Goal: Download file/media

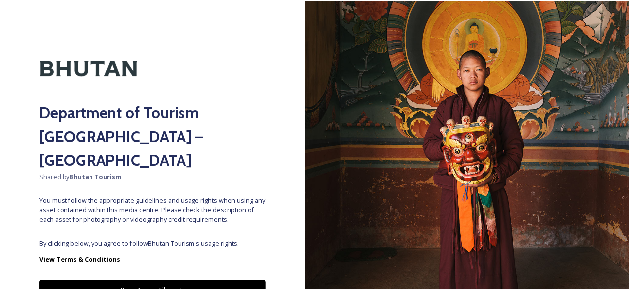
scroll to position [35, 0]
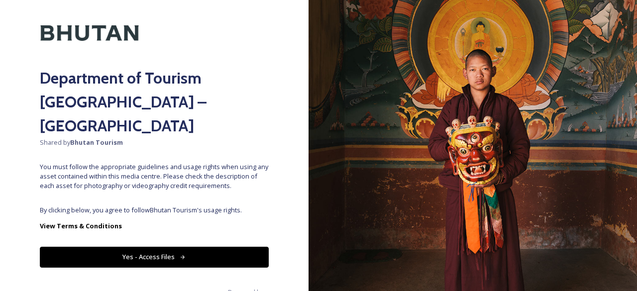
click at [145, 247] on button "Yes - Access Files" at bounding box center [154, 257] width 229 height 20
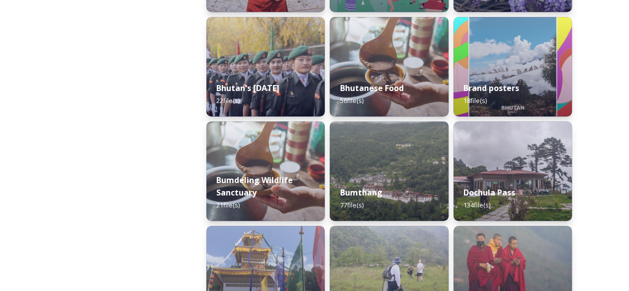
scroll to position [0, 0]
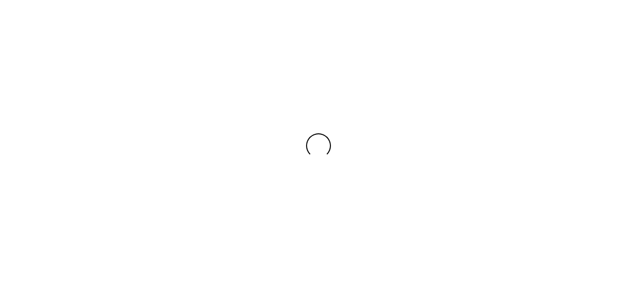
click at [275, 169] on div at bounding box center [318, 145] width 637 height 291
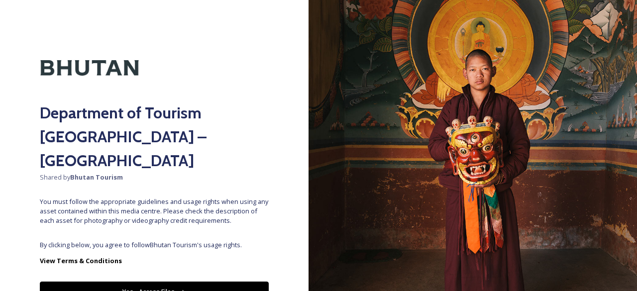
click at [177, 282] on button "Yes - Access Files" at bounding box center [154, 292] width 229 height 20
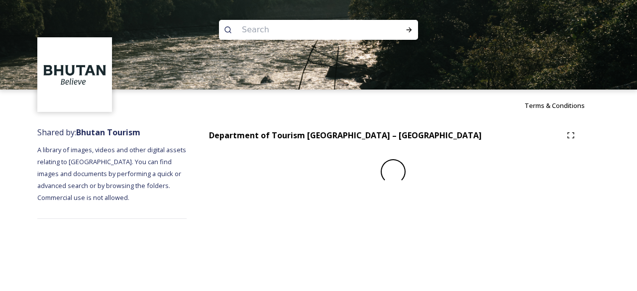
click at [173, 271] on div "Terms & Conditions Shared by: Bhutan Tourism A library of images, videos and ot…" at bounding box center [318, 145] width 637 height 291
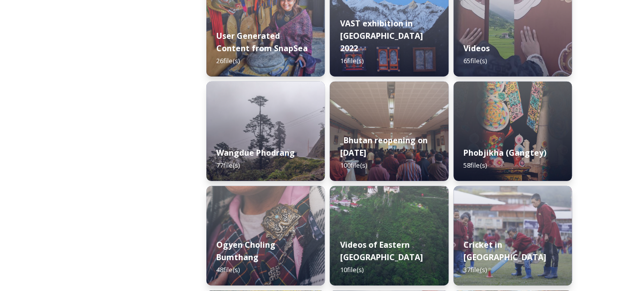
scroll to position [1753, 0]
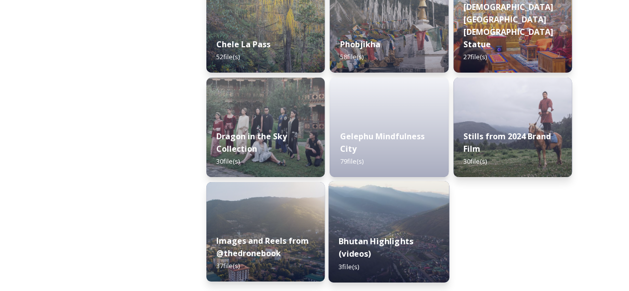
click at [404, 213] on img at bounding box center [389, 231] width 121 height 101
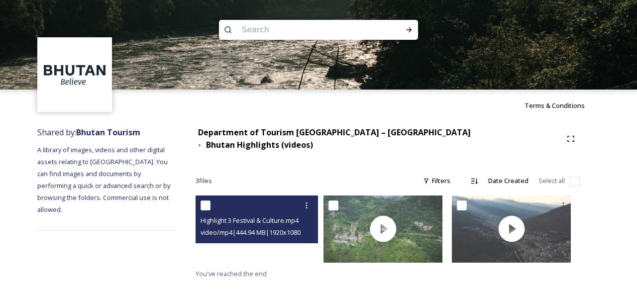
click at [279, 248] on div at bounding box center [254, 228] width 119 height 67
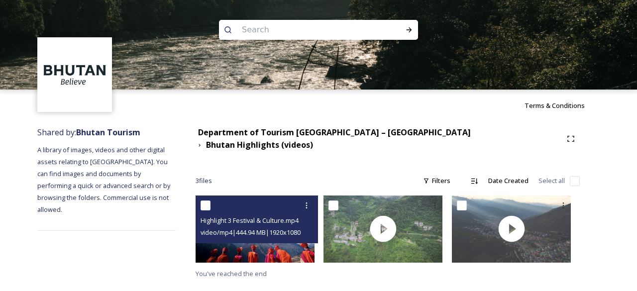
click at [210, 200] on input "checkbox" at bounding box center [205, 205] width 10 height 10
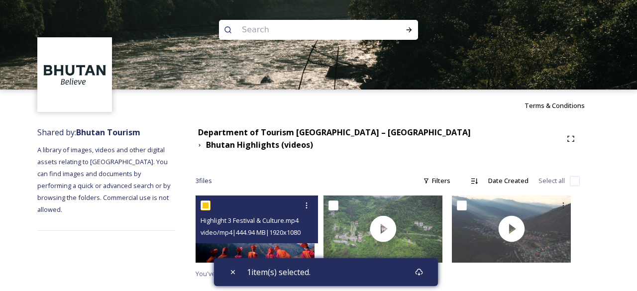
click at [210, 200] on input "checkbox" at bounding box center [205, 205] width 10 height 10
checkbox input "false"
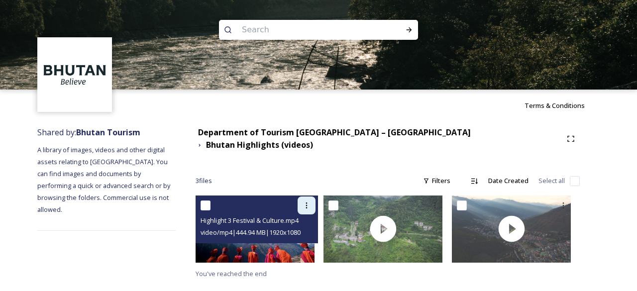
click at [310, 201] on icon at bounding box center [306, 205] width 8 height 8
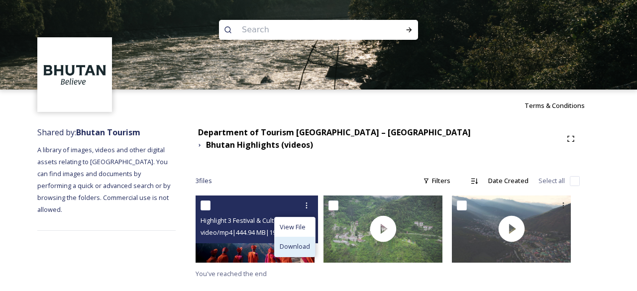
click at [306, 242] on span "Download" at bounding box center [295, 246] width 30 height 9
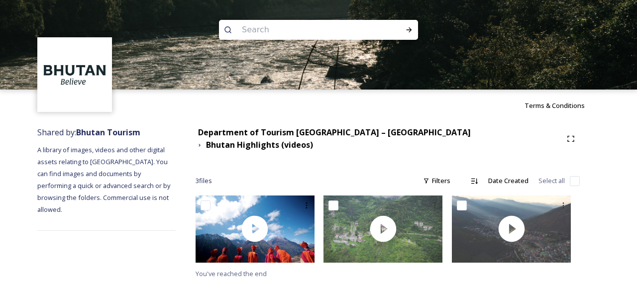
click at [612, 121] on div "Terms & Conditions" at bounding box center [318, 106] width 637 height 32
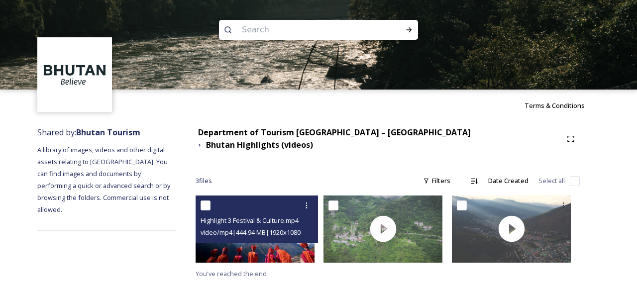
click at [287, 218] on span "Highlight 3 Festival & Culture.mp4" at bounding box center [249, 220] width 98 height 9
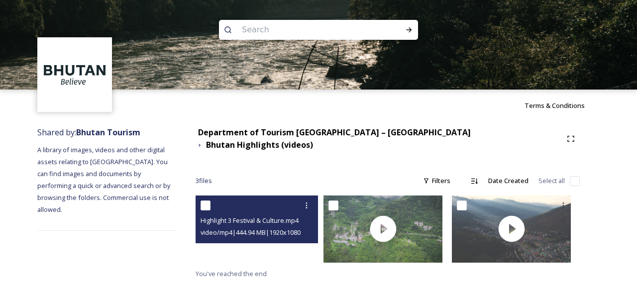
click at [284, 245] on video "Highlight 3 Festival & Culture.mp4" at bounding box center [254, 228] width 119 height 67
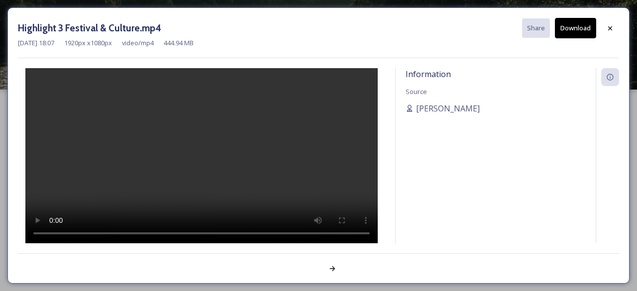
click at [568, 24] on button "Download" at bounding box center [575, 28] width 41 height 20
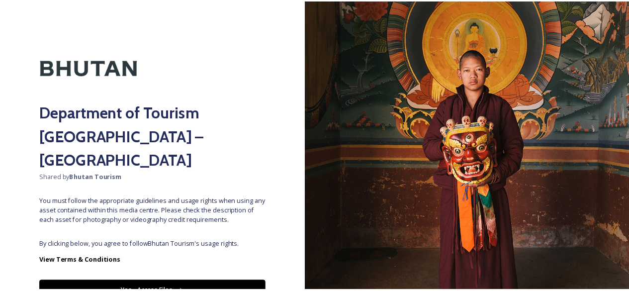
scroll to position [35, 0]
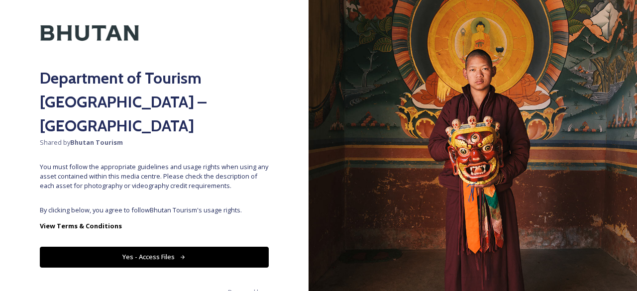
click at [177, 247] on button "Yes - Access Files" at bounding box center [154, 257] width 229 height 20
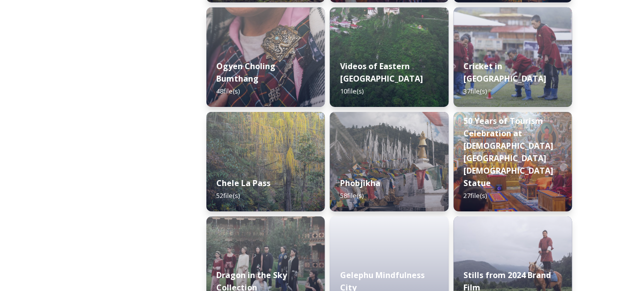
scroll to position [1753, 0]
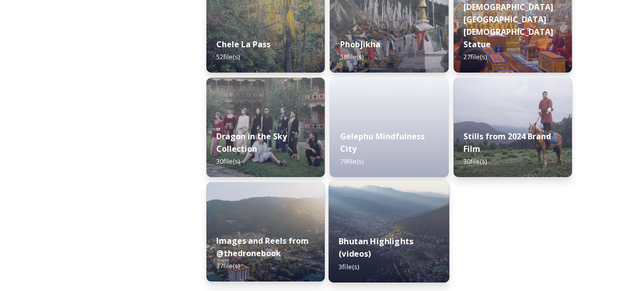
click at [383, 215] on img at bounding box center [389, 231] width 121 height 101
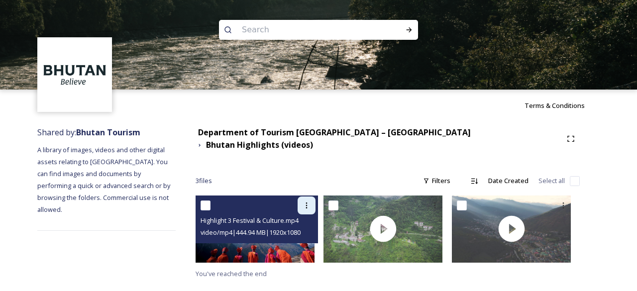
click at [315, 198] on div at bounding box center [306, 205] width 18 height 18
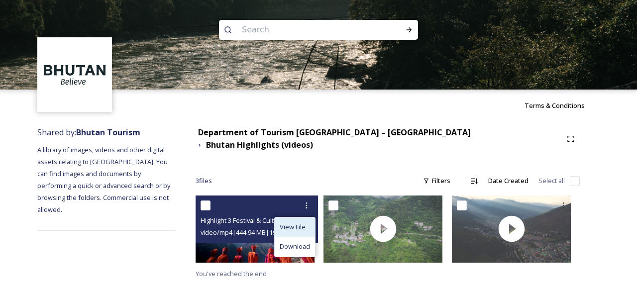
click at [298, 222] on span "View File" at bounding box center [293, 226] width 26 height 9
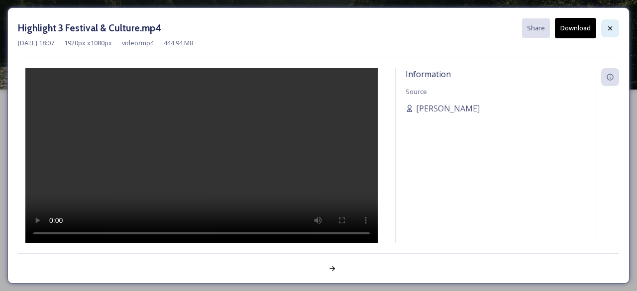
click at [611, 26] on icon at bounding box center [610, 28] width 4 height 4
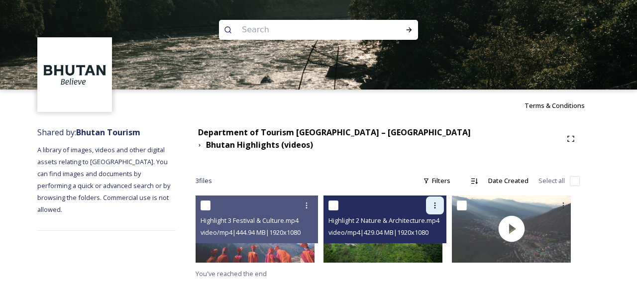
click at [390, 228] on span "video/mp4 | 429.04 MB | 1920 x 1080" at bounding box center [378, 232] width 100 height 9
click at [438, 201] on icon at bounding box center [435, 205] width 8 height 8
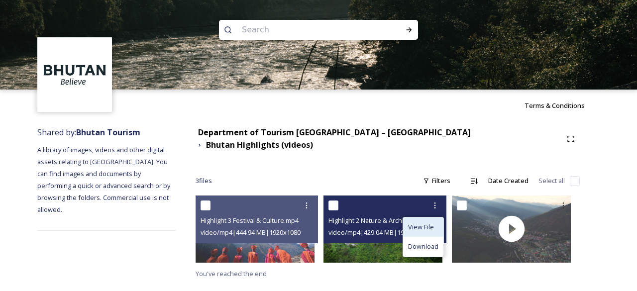
click at [431, 222] on span "View File" at bounding box center [421, 226] width 26 height 9
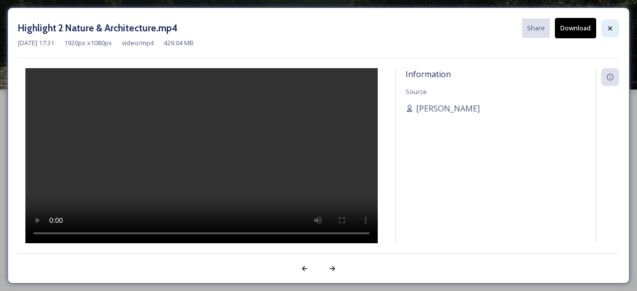
click at [613, 30] on icon at bounding box center [610, 28] width 8 height 8
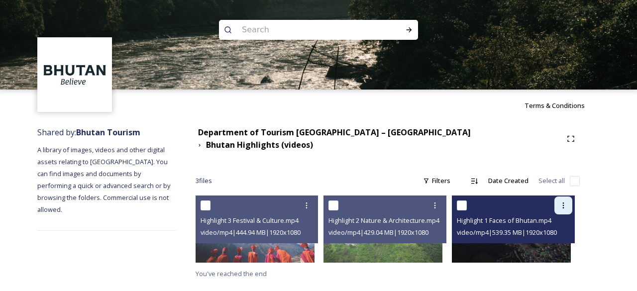
click at [565, 201] on icon at bounding box center [563, 205] width 8 height 8
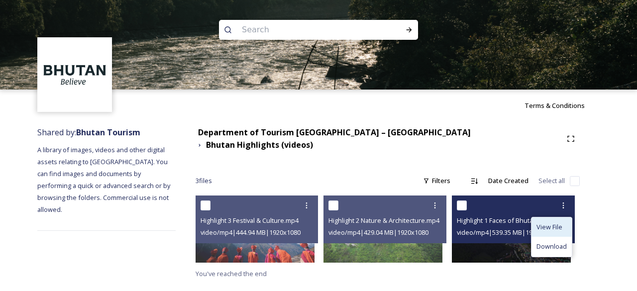
click at [554, 222] on span "View File" at bounding box center [549, 226] width 26 height 9
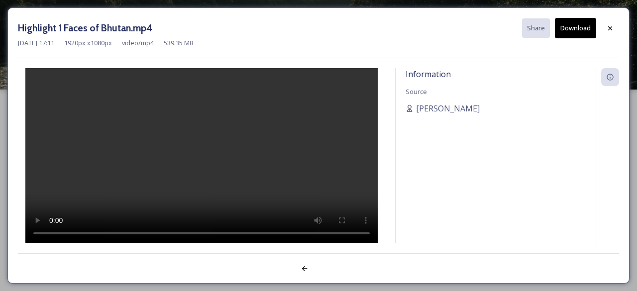
click at [554, 215] on div "Information Source [PERSON_NAME]" at bounding box center [495, 155] width 200 height 175
click at [611, 28] on icon at bounding box center [610, 28] width 8 height 8
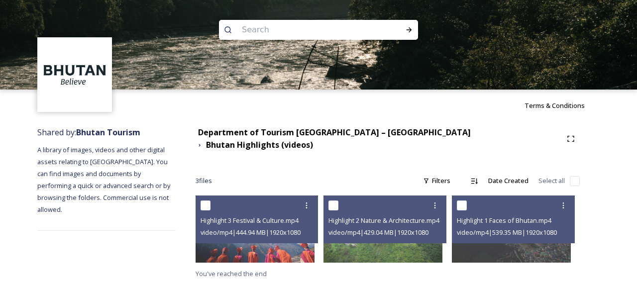
click at [257, 31] on input at bounding box center [305, 30] width 136 height 22
type input "videos"
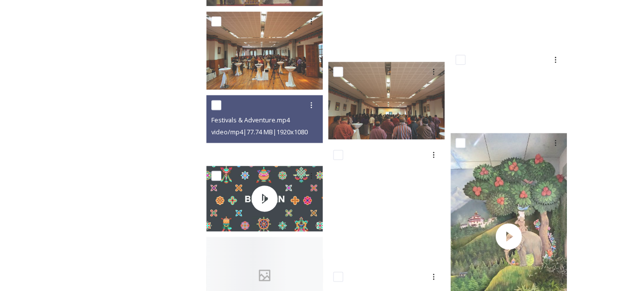
scroll to position [634, 0]
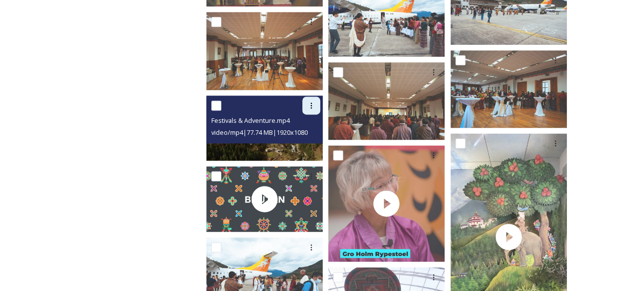
click at [310, 106] on icon at bounding box center [311, 105] width 8 height 8
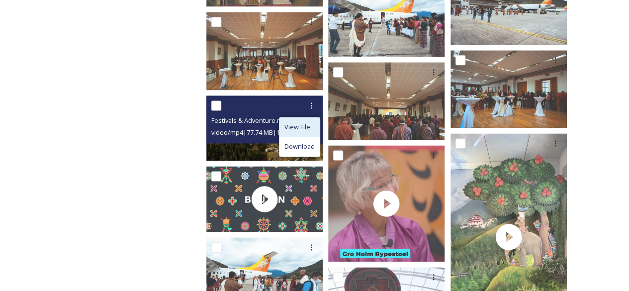
click at [307, 124] on span "View File" at bounding box center [297, 126] width 26 height 9
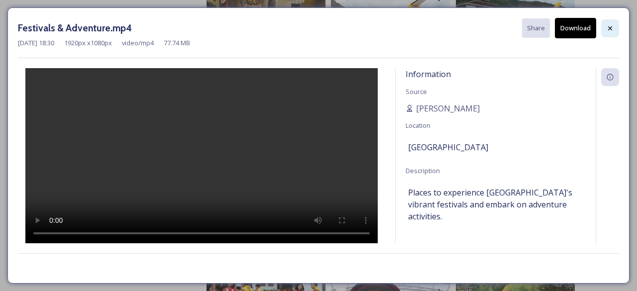
click at [612, 23] on div at bounding box center [610, 28] width 18 height 18
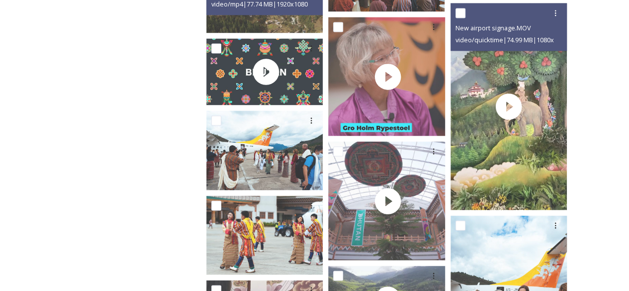
scroll to position [773, 0]
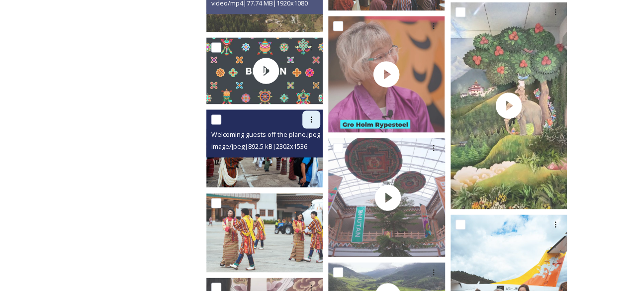
click at [315, 116] on icon at bounding box center [311, 119] width 8 height 8
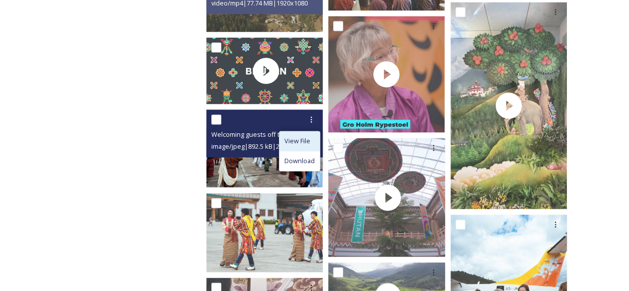
click at [298, 143] on span "View File" at bounding box center [297, 140] width 26 height 9
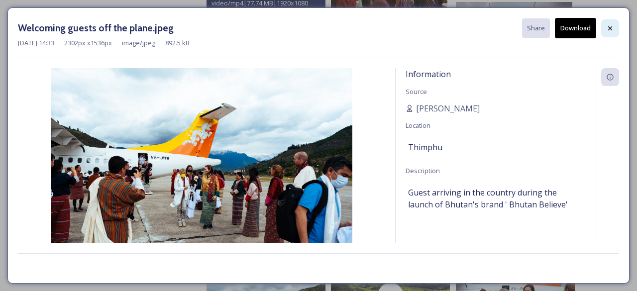
click at [609, 27] on icon at bounding box center [610, 28] width 4 height 4
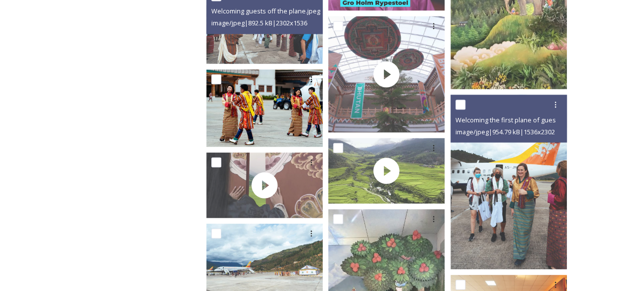
scroll to position [885, 0]
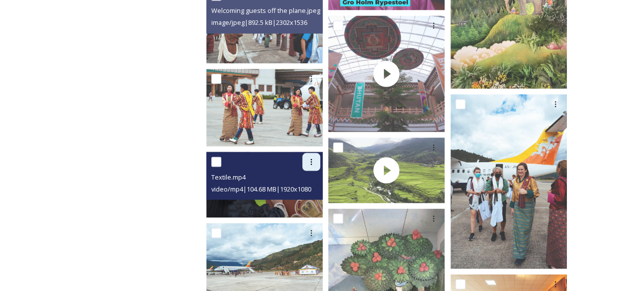
click at [314, 164] on icon at bounding box center [311, 162] width 8 height 8
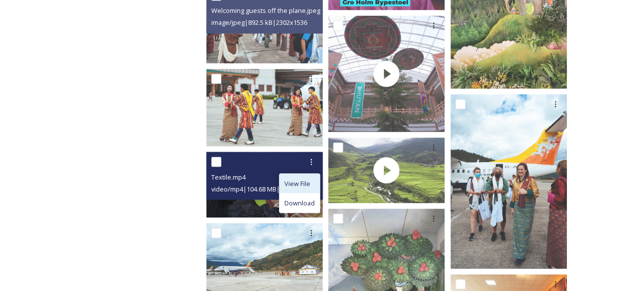
click at [311, 184] on div "View File" at bounding box center [300, 183] width 40 height 19
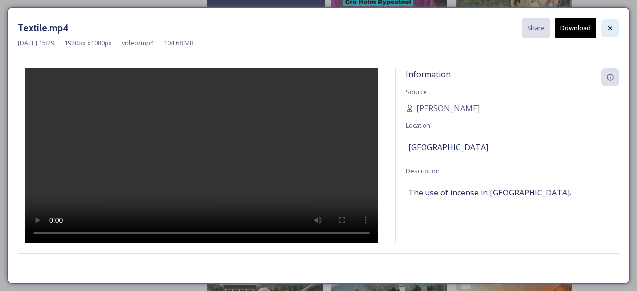
click at [613, 23] on div at bounding box center [610, 28] width 18 height 18
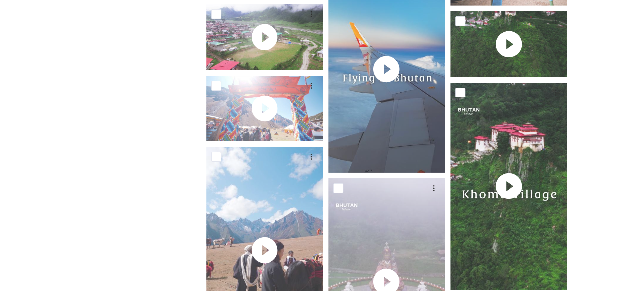
scroll to position [1578, 0]
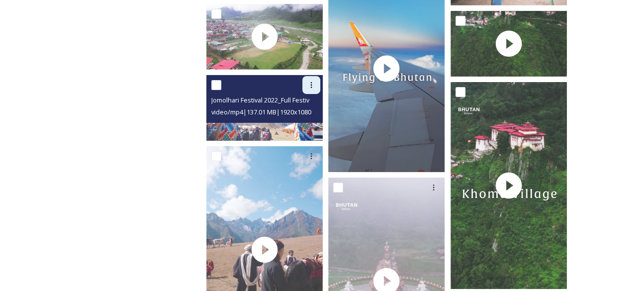
click at [309, 86] on icon at bounding box center [311, 85] width 8 height 8
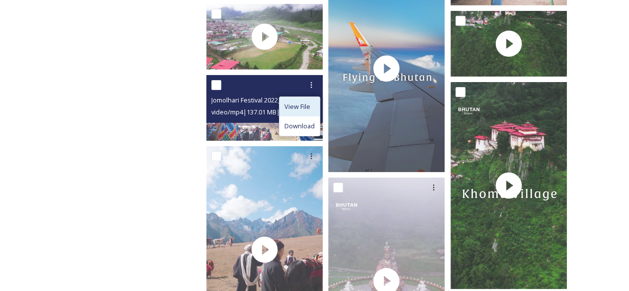
click at [309, 108] on span "View File" at bounding box center [297, 106] width 26 height 9
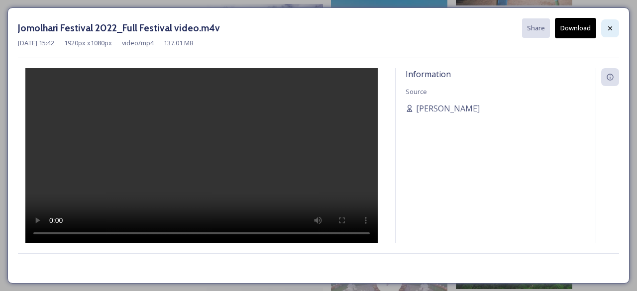
click at [605, 25] on div at bounding box center [610, 28] width 18 height 18
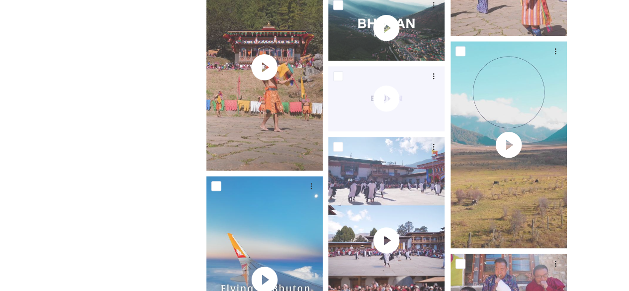
scroll to position [2370, 0]
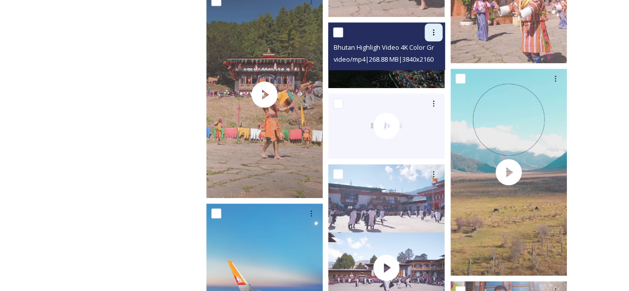
click at [428, 36] on div at bounding box center [434, 32] width 18 height 18
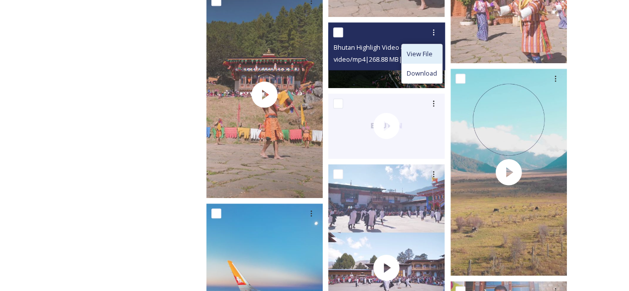
click at [426, 53] on span "View File" at bounding box center [420, 53] width 26 height 9
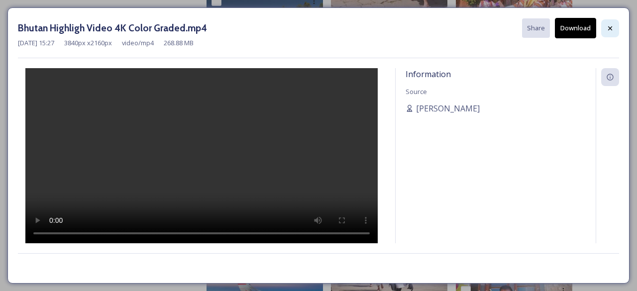
click at [603, 31] on div at bounding box center [610, 28] width 18 height 18
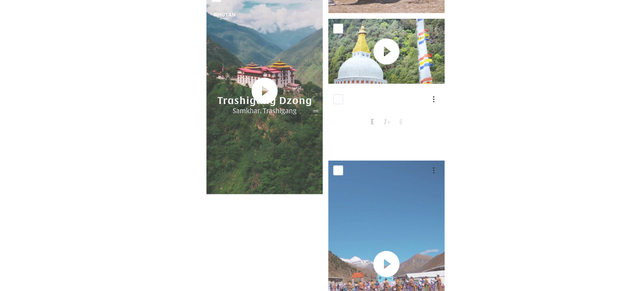
scroll to position [4713, 0]
